Goal: Information Seeking & Learning: Find specific fact

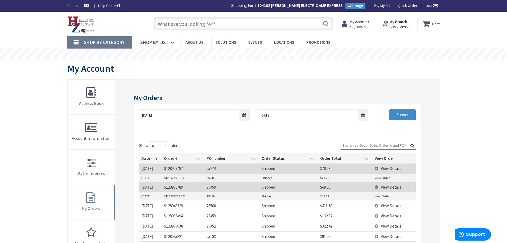
click at [176, 25] on input "text" at bounding box center [244, 23] width 180 height 13
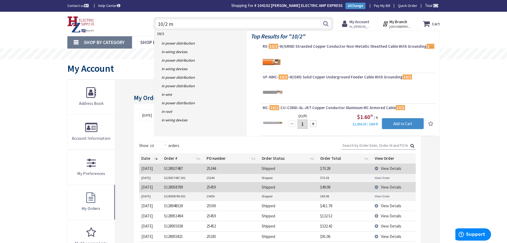
type input "10/2 mc"
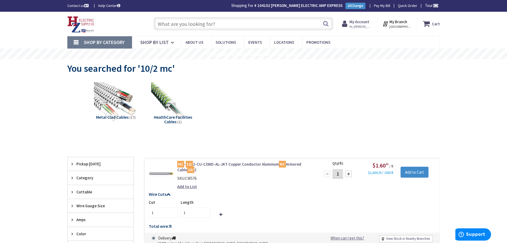
click at [227, 24] on input "text" at bounding box center [244, 23] width 180 height 13
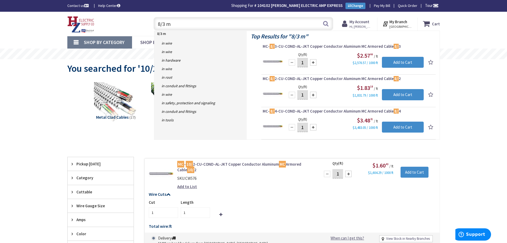
type input "8/3 mc"
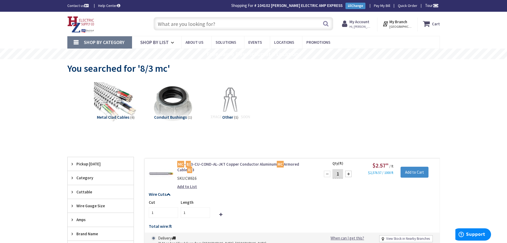
click at [245, 26] on input "text" at bounding box center [244, 23] width 180 height 13
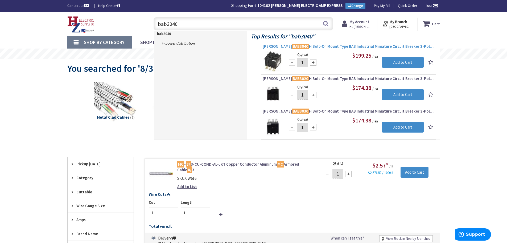
type input "bab3040"
click at [326, 45] on span "Eaton BAB3040 H Bolt-On Mount Type BAB Industrial Miniature Circuit Breaker 3-P…" at bounding box center [349, 46] width 172 height 5
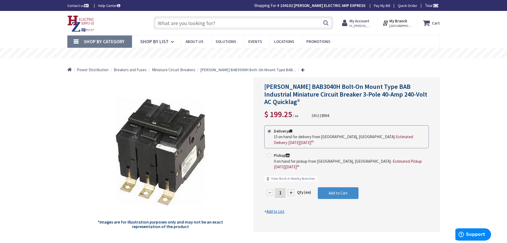
click at [246, 25] on input "text" at bounding box center [244, 22] width 180 height 13
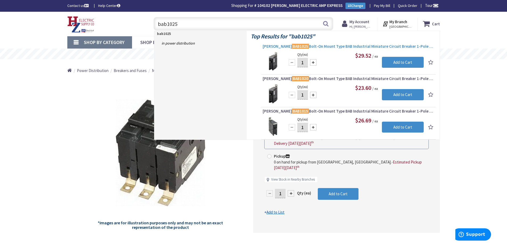
type input "bab1025"
click at [308, 46] on span "[PERSON_NAME] BAB1025 Bolt-On Mount Type BAB Industrial Miniature Circuit Break…" at bounding box center [349, 46] width 172 height 5
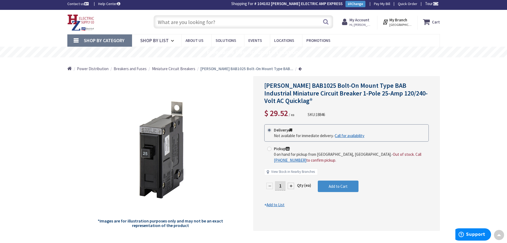
scroll to position [1, 0]
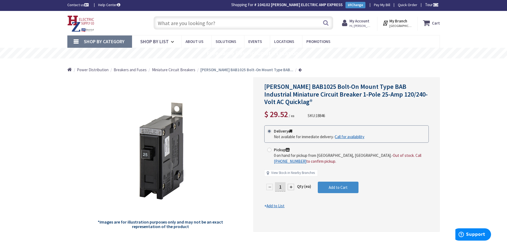
click at [252, 27] on input "text" at bounding box center [244, 22] width 180 height 13
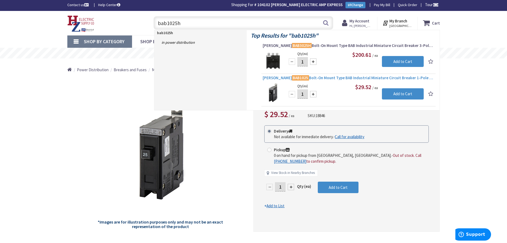
type input "bab1025h"
click at [307, 77] on span "[PERSON_NAME] BAB1025 Bolt-On Mount Type BAB Industrial Miniature Circuit Break…" at bounding box center [349, 77] width 172 height 5
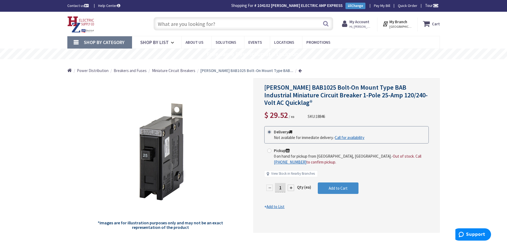
click at [243, 21] on input "text" at bounding box center [244, 23] width 180 height 13
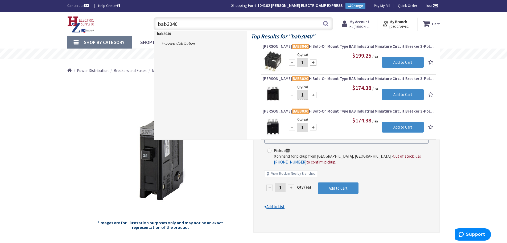
type input "bab3040h"
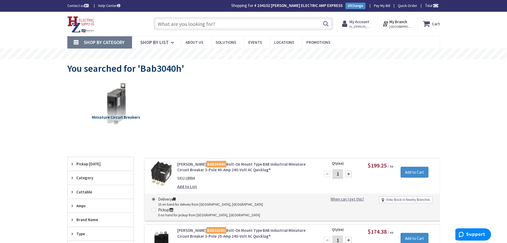
click at [223, 24] on input "text" at bounding box center [244, 23] width 180 height 13
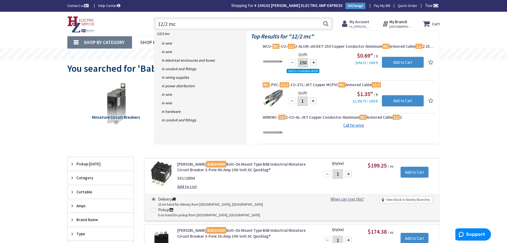
drag, startPoint x: 167, startPoint y: 24, endPoint x: 175, endPoint y: 25, distance: 8.1
click at [167, 24] on input "12/2 mc" at bounding box center [244, 23] width 180 height 13
type input "12/3 mc"
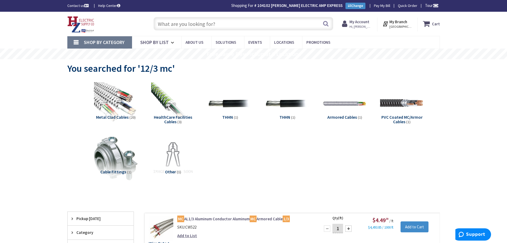
click at [232, 22] on input "text" at bounding box center [244, 23] width 180 height 13
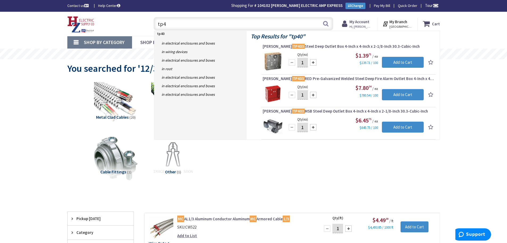
type input "tp"
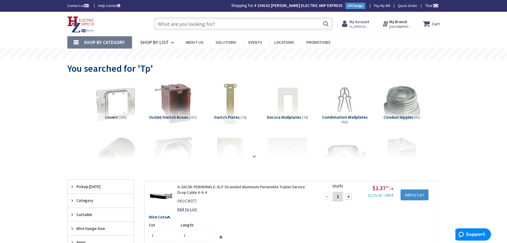
click at [225, 25] on input "text" at bounding box center [244, 23] width 180 height 13
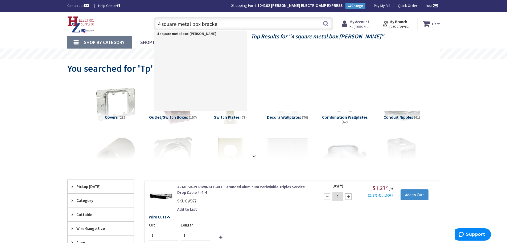
type input "4 square metal box bracket"
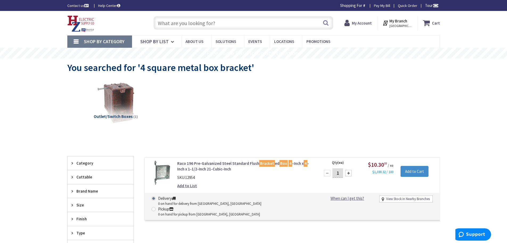
click at [216, 26] on input "text" at bounding box center [244, 22] width 180 height 13
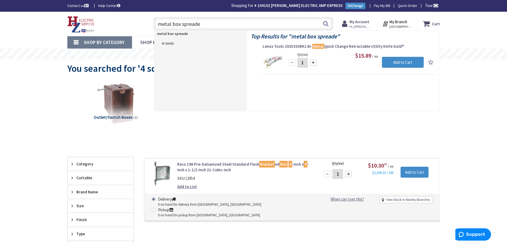
drag, startPoint x: 216, startPoint y: 26, endPoint x: 160, endPoint y: 27, distance: 56.2
click at [160, 27] on input "metal box spreade" at bounding box center [244, 23] width 180 height 13
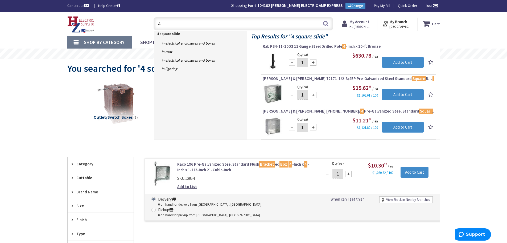
type input "4"
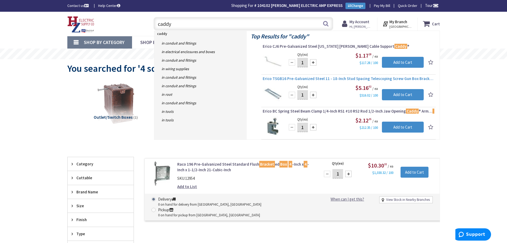
type input "caddy"
click at [281, 77] on span "Erico TSGB16 Pre-Galvanized Steel 11 - 18-Inch Stud Spacing Telescoping Screw G…" at bounding box center [349, 78] width 172 height 5
